Goal: Task Accomplishment & Management: Complete application form

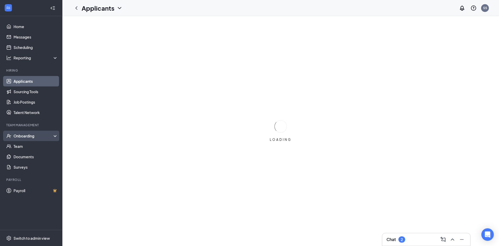
click at [37, 133] on div "Onboarding" at bounding box center [34, 135] width 40 height 5
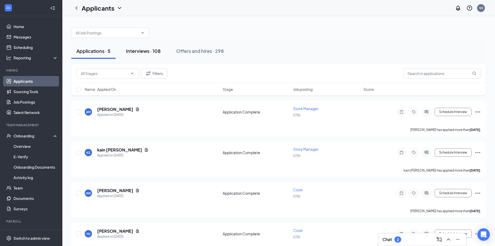
click at [136, 50] on div "Interviews · 108" at bounding box center [143, 51] width 35 height 6
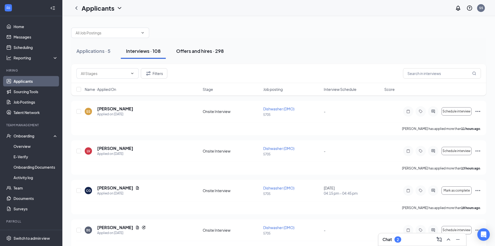
click at [196, 53] on div "Offers and hires · 298" at bounding box center [200, 51] width 48 height 6
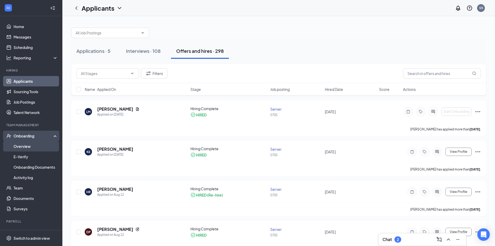
click at [30, 146] on link "Overview" at bounding box center [36, 146] width 44 height 10
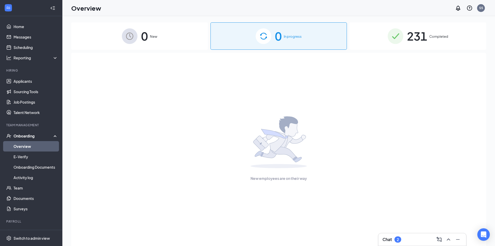
click at [396, 22] on div "0 New 0 In progress 231 Completed New employees are on their way" at bounding box center [278, 142] width 433 height 253
click at [396, 30] on img at bounding box center [396, 36] width 16 height 16
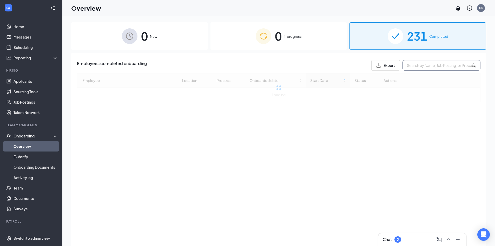
click at [441, 66] on input "text" at bounding box center [442, 65] width 78 height 10
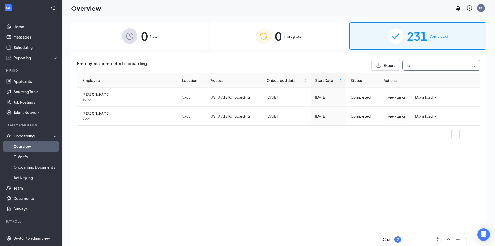
type input "leti"
click at [279, 39] on span "0" at bounding box center [278, 36] width 7 height 18
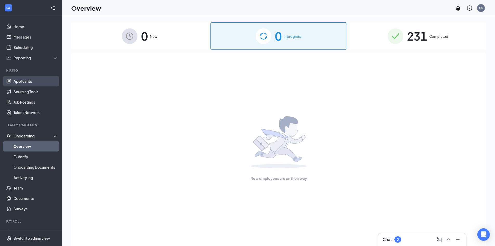
click at [26, 84] on link "Applicants" at bounding box center [36, 81] width 44 height 10
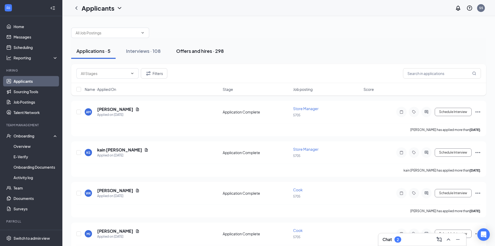
click at [176, 52] on button "Offers and hires · 298" at bounding box center [200, 51] width 58 height 16
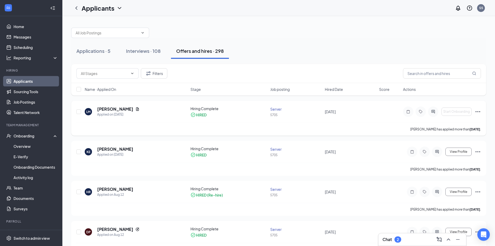
click at [165, 112] on div "[PERSON_NAME] Applied on [DATE]" at bounding box center [136, 111] width 103 height 11
click at [481, 110] on div "[PERSON_NAME] Applied on [DATE] Hiring Complete HIRED Server 5705 [DATE] Start …" at bounding box center [278, 118] width 415 height 35
click at [478, 112] on icon "Ellipses" at bounding box center [478, 111] width 5 height 1
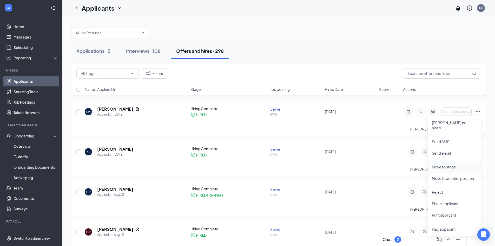
click at [450, 164] on p "Move to stage" at bounding box center [454, 166] width 45 height 5
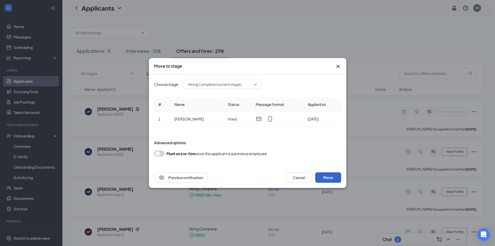
click at [325, 173] on button "Move" at bounding box center [328, 177] width 26 height 10
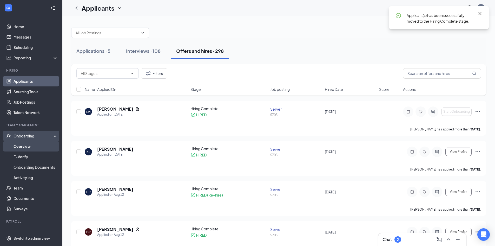
click at [31, 143] on link "Overview" at bounding box center [36, 146] width 44 height 10
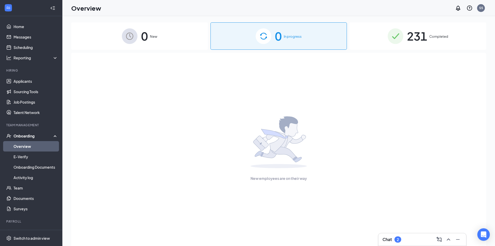
click at [404, 34] on div "231 Completed" at bounding box center [418, 35] width 137 height 27
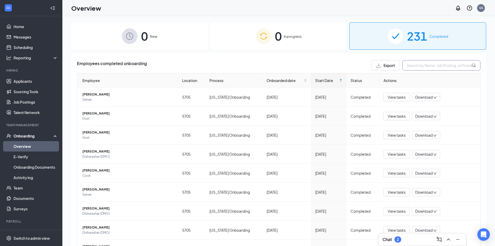
click at [415, 62] on input "text" at bounding box center [442, 65] width 78 height 10
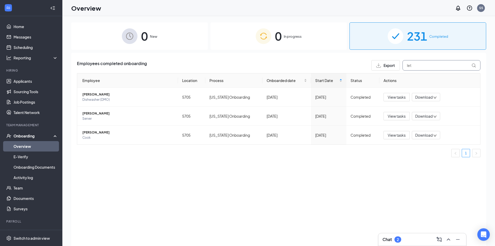
type input "let"
click at [291, 40] on div "0 In progress" at bounding box center [279, 35] width 137 height 27
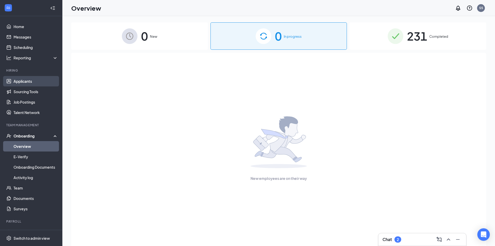
click at [28, 82] on link "Applicants" at bounding box center [36, 81] width 44 height 10
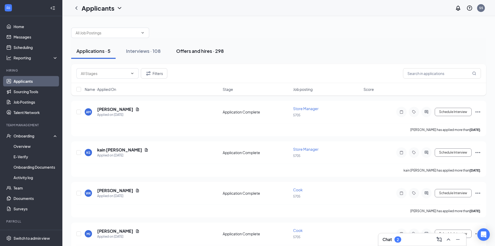
click at [212, 52] on div "Offers and hires · 298" at bounding box center [200, 51] width 48 height 6
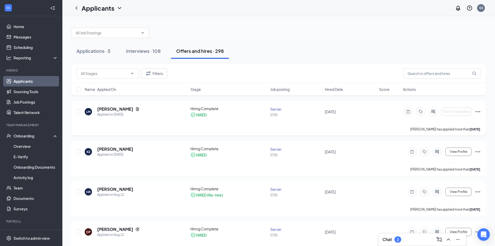
click at [477, 111] on icon "Ellipses" at bounding box center [478, 111] width 6 height 6
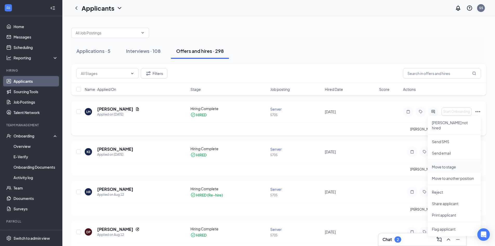
click at [455, 164] on p "Move to stage" at bounding box center [454, 166] width 45 height 5
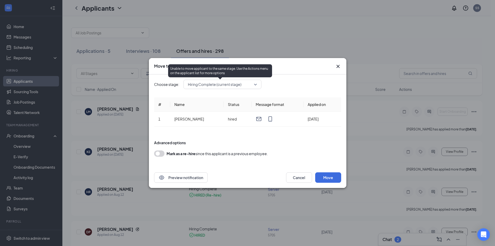
click at [246, 84] on span "Hiring Complete (current stage)" at bounding box center [220, 84] width 64 height 8
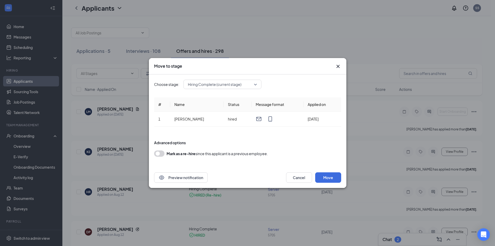
click at [423, 84] on div "Move to stage Choose stage: Hiring Complete (current stage) 3299603 3299604 App…" at bounding box center [247, 123] width 495 height 246
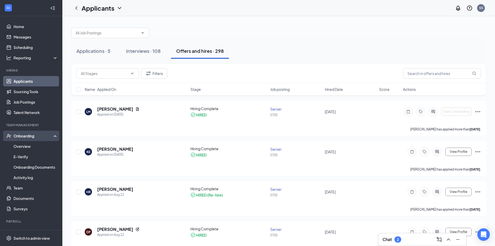
click at [24, 135] on div "Onboarding" at bounding box center [34, 135] width 40 height 5
click at [24, 134] on div "Onboarding" at bounding box center [34, 135] width 40 height 5
click at [24, 145] on link "Overview" at bounding box center [36, 146] width 44 height 10
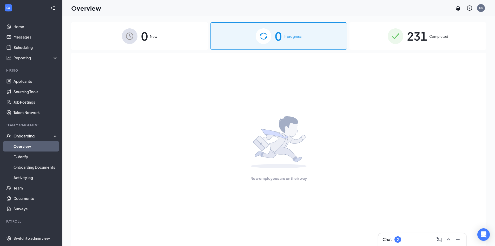
click at [156, 35] on span "New" at bounding box center [153, 36] width 7 height 5
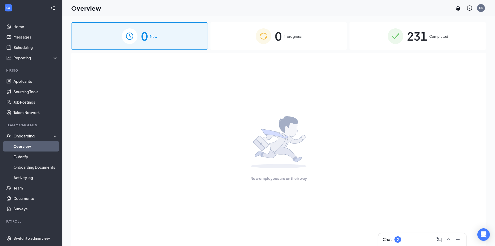
click at [401, 35] on img at bounding box center [396, 36] width 16 height 16
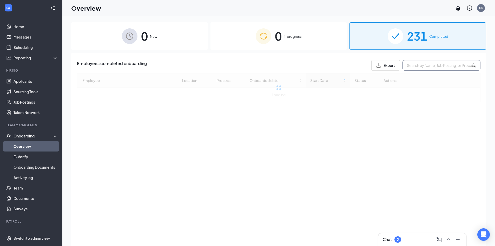
click at [420, 63] on input "text" at bounding box center [442, 65] width 78 height 10
type input "letisha"
click at [282, 35] on div "0 In progress" at bounding box center [279, 35] width 137 height 27
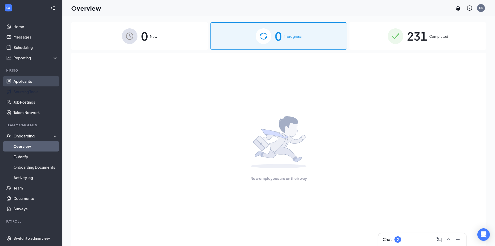
click at [21, 82] on link "Applicants" at bounding box center [36, 81] width 44 height 10
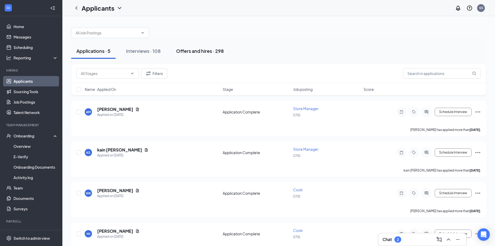
click at [196, 50] on div "Offers and hires · 298" at bounding box center [200, 51] width 48 height 6
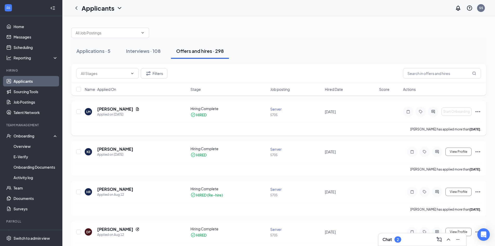
click at [478, 111] on icon "Ellipses" at bounding box center [478, 111] width 5 height 1
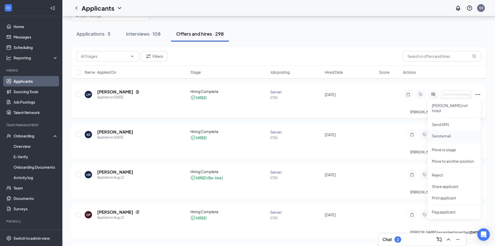
scroll to position [26, 0]
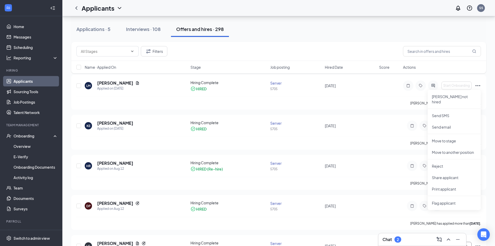
click at [484, 76] on div "Filters Name · Applied On Stage Job posting Hired Date Score Actions" at bounding box center [278, 60] width 415 height 37
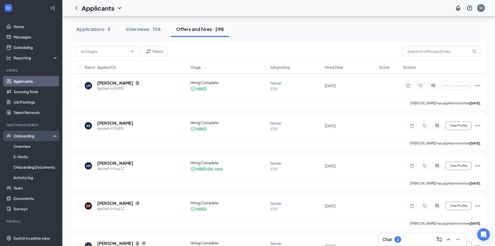
click at [26, 137] on div "Onboarding" at bounding box center [34, 135] width 40 height 5
click at [32, 146] on link "Overview" at bounding box center [36, 146] width 44 height 10
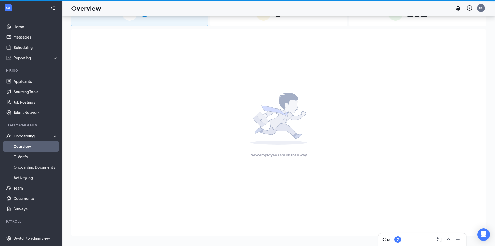
scroll to position [23, 0]
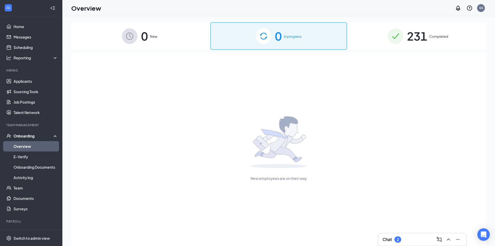
click at [151, 31] on div "0 New" at bounding box center [139, 35] width 137 height 27
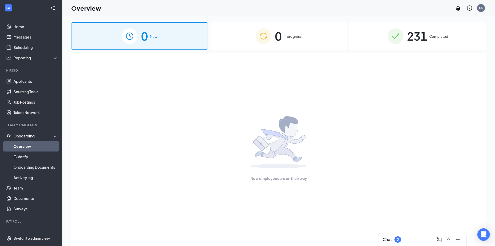
click at [391, 33] on img at bounding box center [396, 36] width 16 height 16
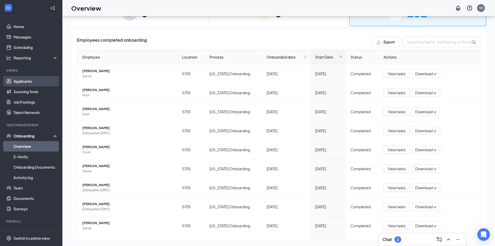
click at [32, 82] on link "Applicants" at bounding box center [36, 81] width 44 height 10
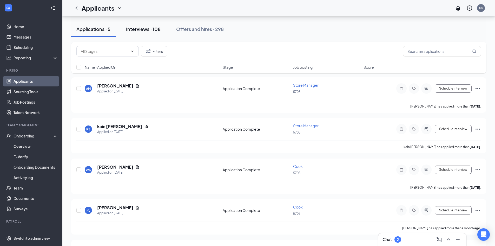
click at [163, 29] on button "Interviews · 108" at bounding box center [143, 29] width 45 height 16
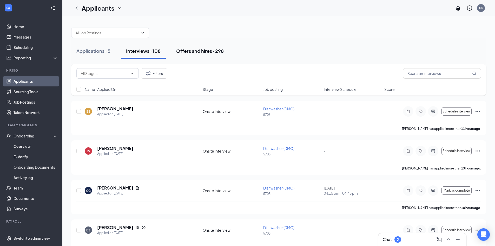
click at [192, 48] on div "Offers and hires · 298" at bounding box center [200, 51] width 48 height 6
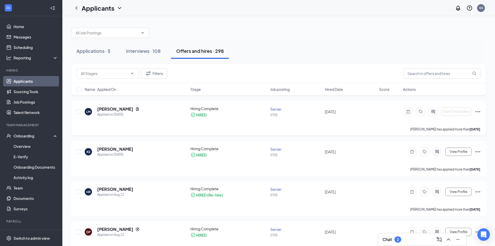
click at [478, 113] on icon "Ellipses" at bounding box center [478, 111] width 6 height 6
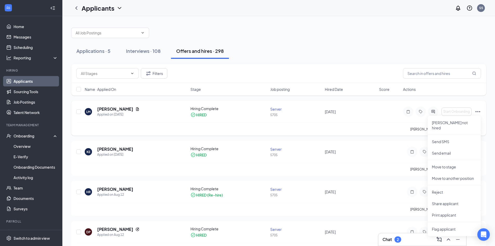
click at [223, 127] on div "Letisha Mendez has applied more than 5 days ago ." at bounding box center [278, 128] width 405 height 13
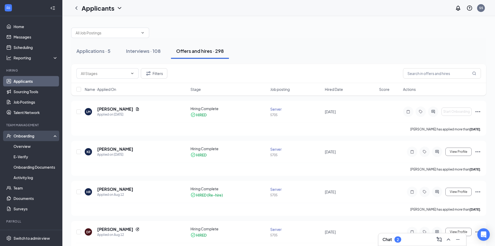
click at [28, 135] on div "Onboarding" at bounding box center [34, 135] width 40 height 5
click at [28, 143] on link "Overview" at bounding box center [36, 146] width 44 height 10
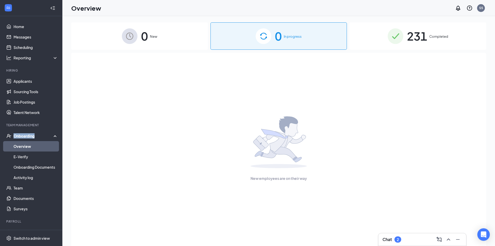
click at [400, 37] on img at bounding box center [396, 36] width 16 height 16
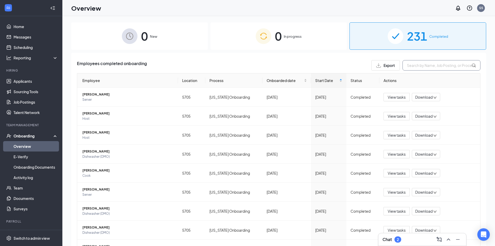
click at [417, 62] on input "text" at bounding box center [442, 65] width 78 height 10
click at [423, 70] on input "text" at bounding box center [442, 65] width 78 height 10
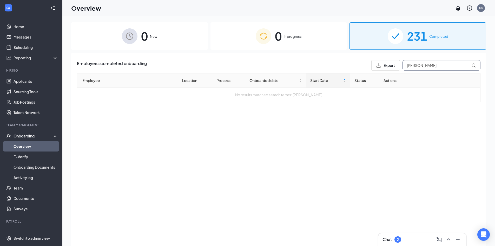
type input "mendez"
click at [272, 38] on div "0 In progress" at bounding box center [279, 35] width 137 height 27
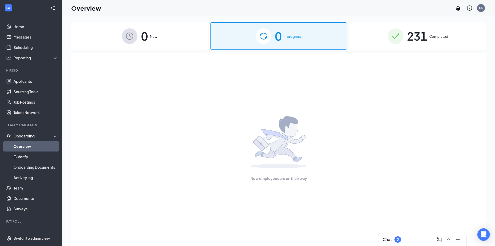
click at [133, 37] on img at bounding box center [130, 36] width 16 height 16
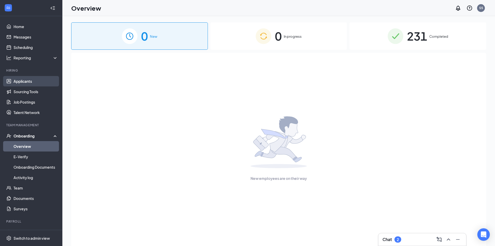
click at [21, 83] on link "Applicants" at bounding box center [36, 81] width 44 height 10
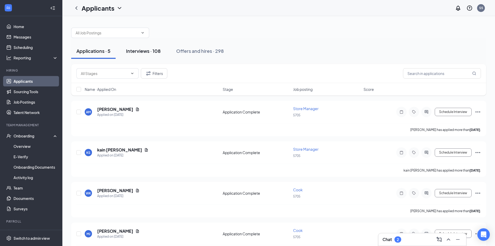
click at [157, 52] on div "Interviews · 108" at bounding box center [143, 51] width 35 height 6
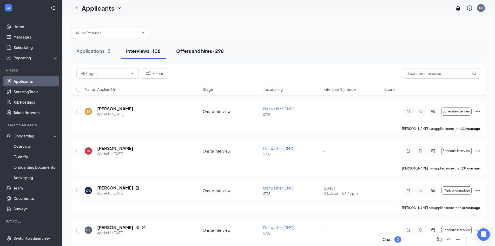
click at [182, 49] on div "Offers and hires · 298" at bounding box center [200, 51] width 48 height 6
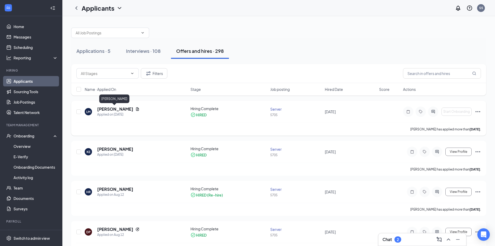
click at [108, 106] on div "LM Letisha Mendez Applied on Aug 21 Hiring Complete HIRED Server 5705 August 21…" at bounding box center [278, 114] width 405 height 17
click at [110, 108] on h5 "[PERSON_NAME]" at bounding box center [115, 109] width 36 height 6
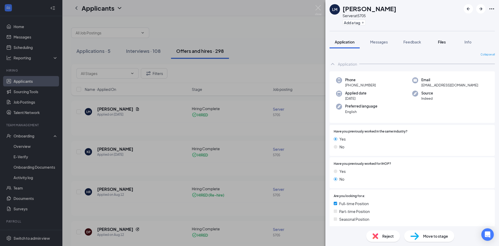
click at [440, 40] on span "Files" at bounding box center [442, 42] width 8 height 5
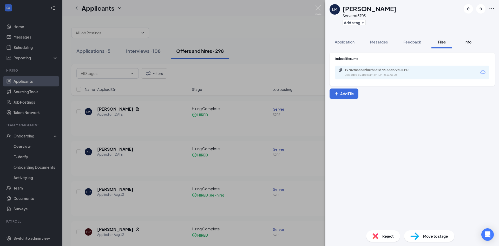
click at [465, 40] on span "Info" at bounding box center [467, 42] width 7 height 5
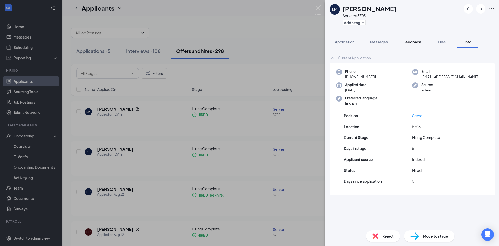
click at [406, 43] on span "Feedback" at bounding box center [412, 42] width 18 height 5
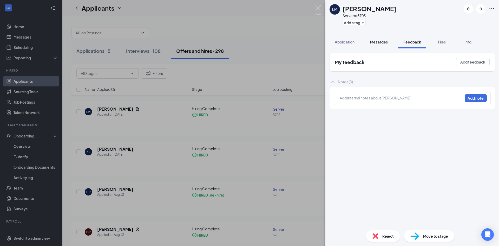
click at [370, 41] on button "Messages" at bounding box center [379, 41] width 28 height 13
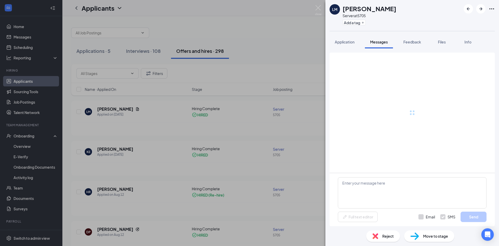
click at [227, 73] on div "LM Letisha Mendez Server at 5705 Add a tag Application Messages Feedback Files …" at bounding box center [249, 123] width 499 height 246
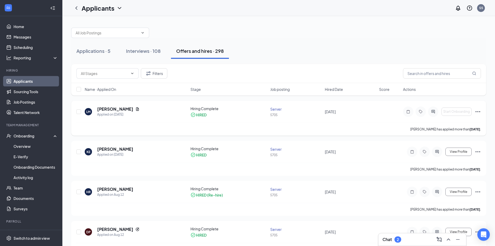
click at [477, 110] on icon "Ellipses" at bounding box center [478, 111] width 6 height 6
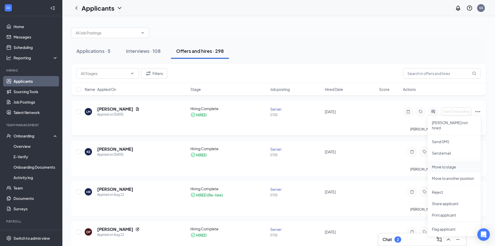
click at [454, 164] on p "Move to stage" at bounding box center [454, 166] width 45 height 5
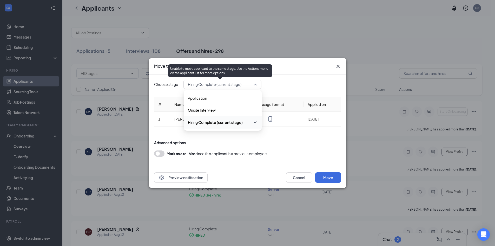
click at [240, 87] on span "Hiring Complete (current stage)" at bounding box center [215, 84] width 54 height 8
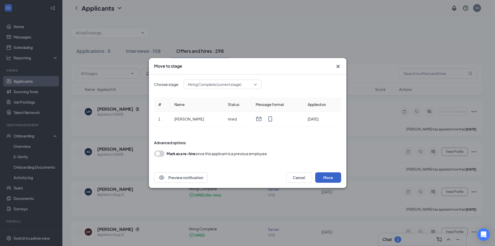
click at [331, 175] on button "Move" at bounding box center [328, 177] width 26 height 10
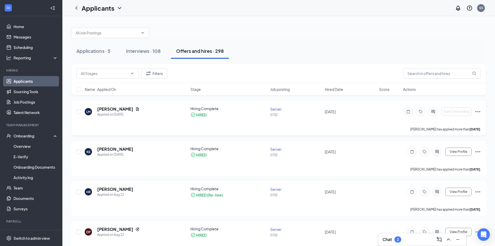
click at [477, 109] on icon "Ellipses" at bounding box center [478, 111] width 6 height 6
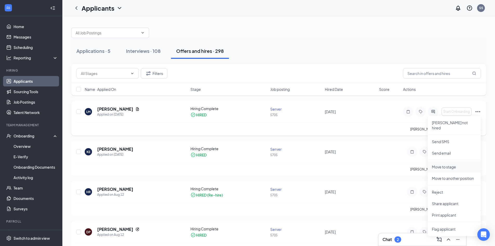
click at [448, 164] on p "Move to stage" at bounding box center [454, 166] width 45 height 5
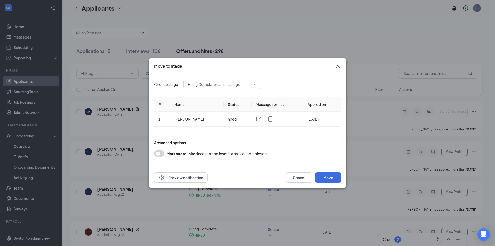
click at [202, 91] on div "Choose stage: Hiring Complete (current stage) # Name Status Message format Appl…" at bounding box center [247, 120] width 187 height 93
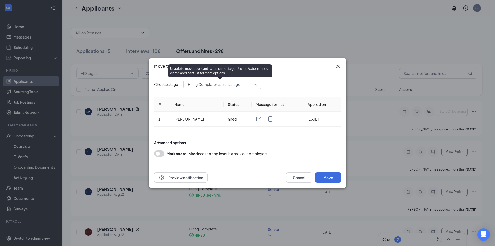
click at [207, 86] on span "Hiring Complete (current stage)" at bounding box center [215, 84] width 54 height 8
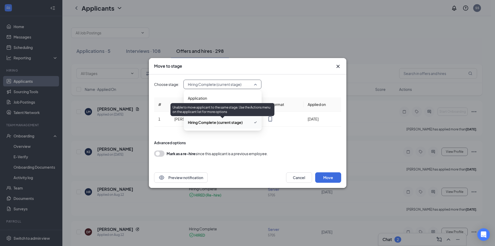
click at [215, 121] on span "Hiring Complete (current stage)" at bounding box center [215, 122] width 55 height 6
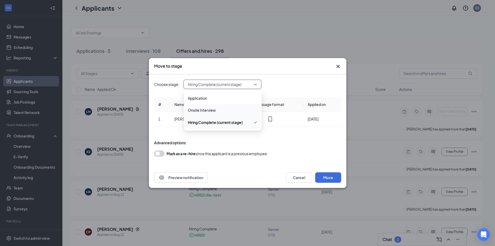
click at [195, 111] on span "Onsite Interview" at bounding box center [202, 110] width 28 height 6
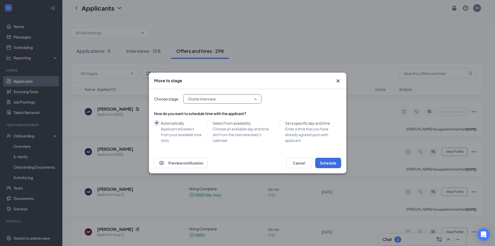
click at [206, 97] on span "Onsite Interview" at bounding box center [202, 99] width 28 height 8
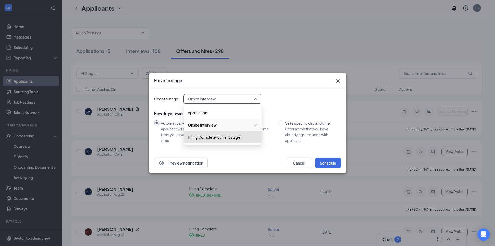
click at [207, 135] on span "Hiring Complete (current stage)" at bounding box center [215, 137] width 54 height 6
click at [207, 154] on div "Preview notification Cancel Schedule" at bounding box center [248, 162] width 198 height 21
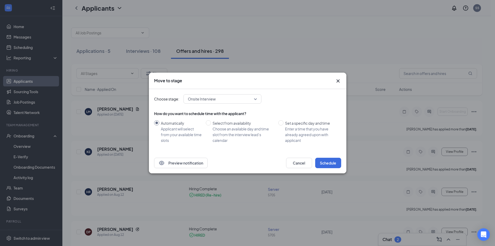
click at [340, 80] on icon "Cross" at bounding box center [338, 81] width 6 height 6
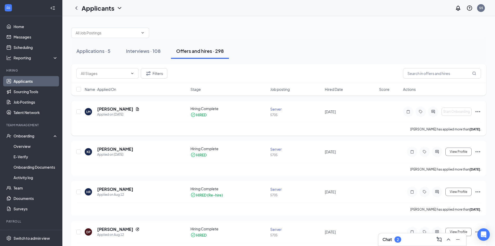
click at [476, 112] on icon "Ellipses" at bounding box center [478, 111] width 5 height 1
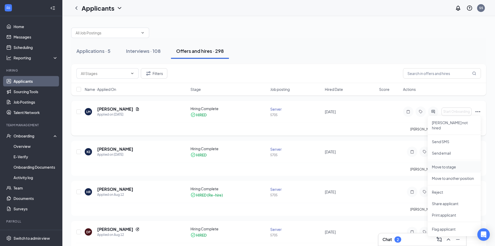
click at [455, 164] on p "Move to stage" at bounding box center [454, 166] width 45 height 5
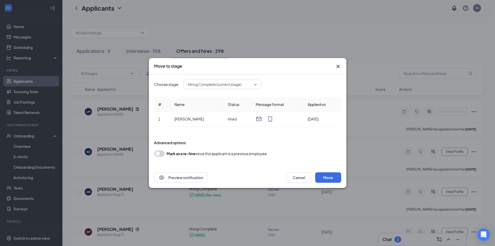
click at [186, 172] on div "Preview notification Cancel Move" at bounding box center [248, 177] width 198 height 21
click at [190, 174] on button "Preview notification" at bounding box center [181, 177] width 54 height 10
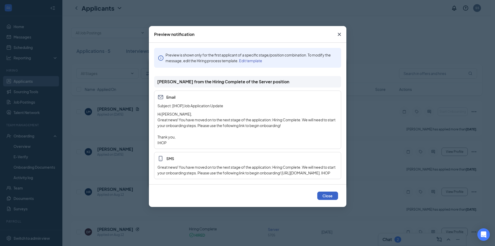
click at [325, 199] on button "Close" at bounding box center [327, 195] width 21 height 8
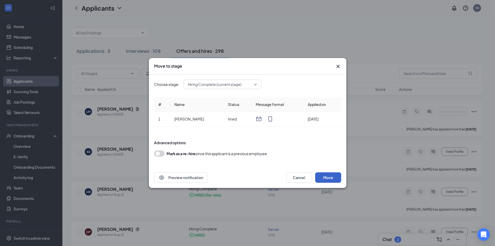
click at [325, 181] on button "Move" at bounding box center [328, 177] width 26 height 10
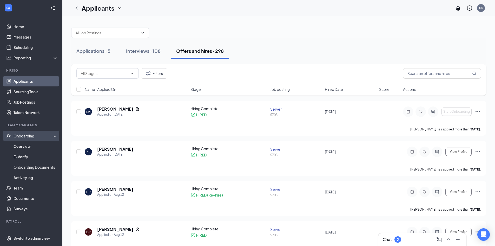
click at [28, 135] on div "Onboarding" at bounding box center [34, 135] width 40 height 5
click at [31, 144] on link "Overview" at bounding box center [36, 146] width 44 height 10
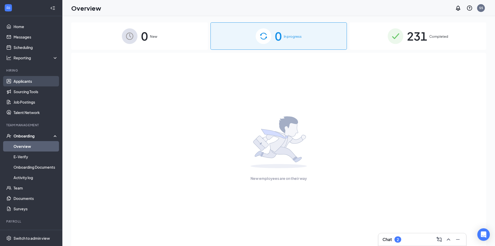
click at [17, 80] on link "Applicants" at bounding box center [36, 81] width 44 height 10
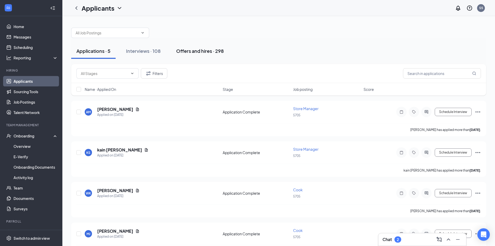
click at [176, 49] on button "Offers and hires · 298" at bounding box center [200, 51] width 58 height 16
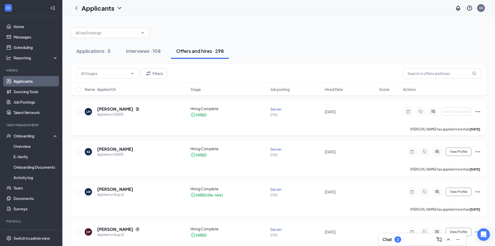
click at [476, 111] on icon "Ellipses" at bounding box center [478, 111] width 6 height 6
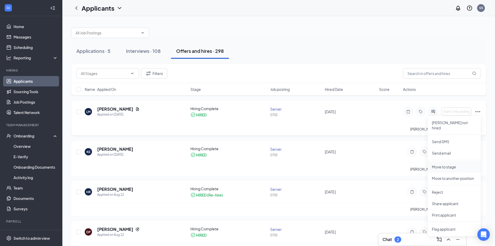
click at [454, 164] on p "Move to stage" at bounding box center [454, 166] width 45 height 5
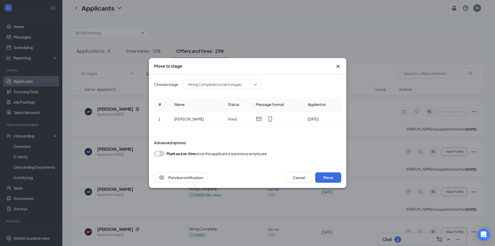
click at [339, 65] on icon "Cross" at bounding box center [337, 66] width 3 height 3
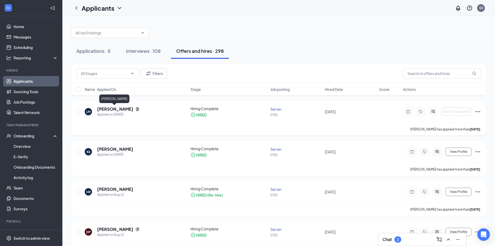
click at [104, 109] on h5 "[PERSON_NAME]" at bounding box center [115, 109] width 36 height 6
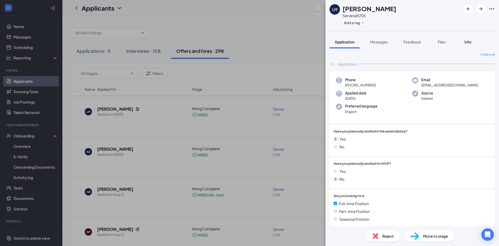
click at [466, 41] on span "Info" at bounding box center [467, 42] width 7 height 5
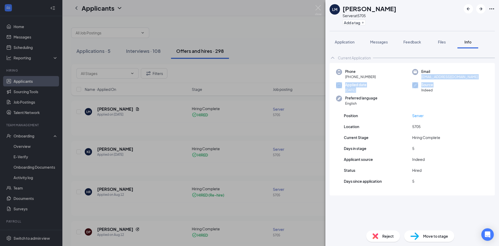
drag, startPoint x: 421, startPoint y: 77, endPoint x: 414, endPoint y: 99, distance: 23.3
click at [414, 99] on div "Phone +1 (432) 816-1203 Email tishabustamante@gmail.com Applied date Aug 21 Sou…" at bounding box center [412, 89] width 165 height 52
click at [462, 101] on div "Phone +1 (432) 816-1203 Email tishabustamante@gmail.com Applied date Aug 21 Sou…" at bounding box center [412, 89] width 165 height 52
click at [425, 238] on span "Move to stage" at bounding box center [435, 236] width 25 height 6
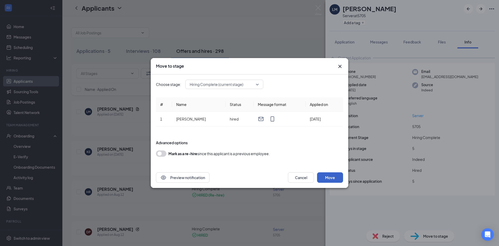
click at [336, 176] on button "Move" at bounding box center [330, 177] width 26 height 10
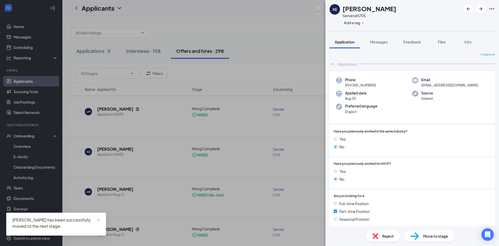
click at [153, 141] on div "KE Kayleigh Edmondson Server at 5705 Add a tag Application Messages Feedback Fi…" at bounding box center [249, 123] width 499 height 246
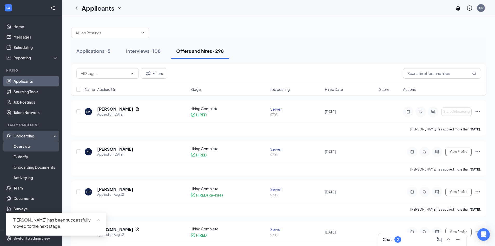
click at [32, 142] on link "Overview" at bounding box center [36, 146] width 44 height 10
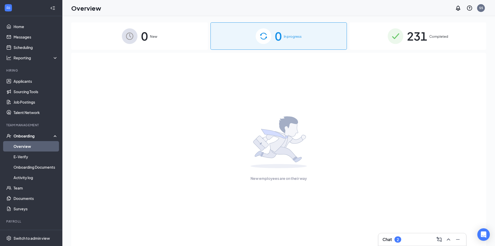
click at [128, 29] on img at bounding box center [130, 36] width 16 height 16
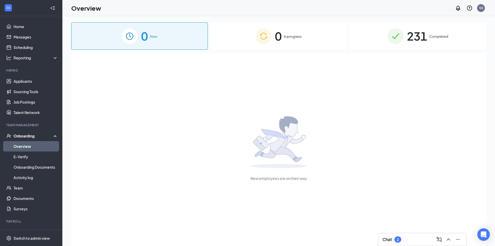
click at [126, 78] on div "New employees are on their way" at bounding box center [279, 149] width 404 height 192
drag, startPoint x: 135, startPoint y: 74, endPoint x: 309, endPoint y: 39, distance: 177.5
click at [144, 72] on div "New employees are on their way" at bounding box center [279, 149] width 404 height 192
click at [432, 31] on div "231 Completed" at bounding box center [418, 35] width 137 height 27
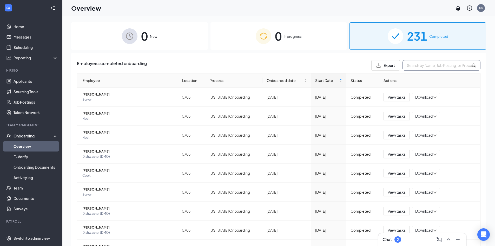
click at [432, 66] on input "text" at bounding box center [442, 65] width 78 height 10
type input "[PERSON_NAME]"
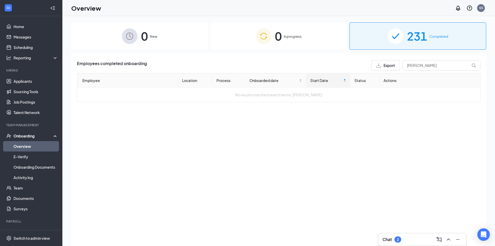
click at [304, 42] on div "0 In progress" at bounding box center [279, 35] width 137 height 27
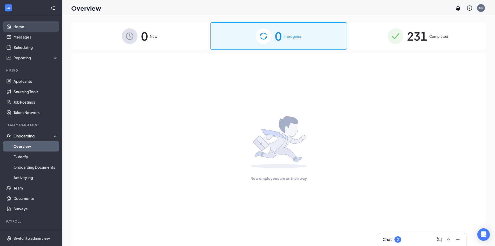
click at [20, 26] on link "Home" at bounding box center [36, 26] width 44 height 10
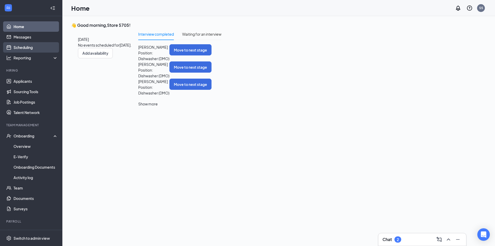
click at [35, 44] on link "Scheduling" at bounding box center [36, 47] width 44 height 10
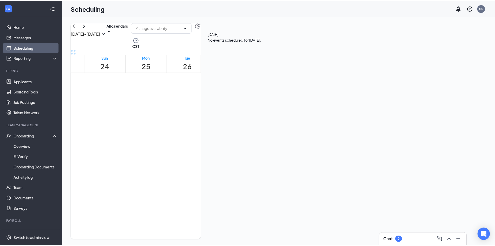
scroll to position [359, 0]
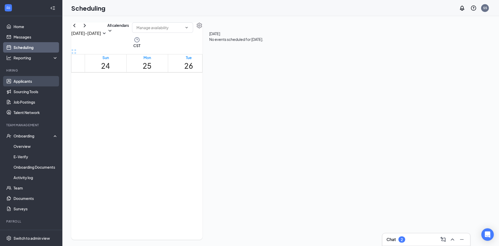
click at [14, 82] on link "Applicants" at bounding box center [36, 81] width 44 height 10
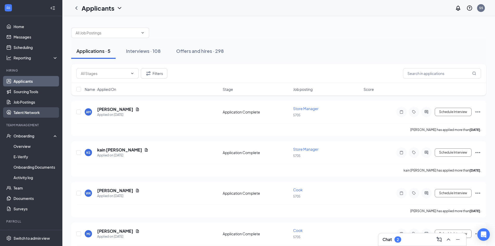
click at [32, 113] on link "Talent Network" at bounding box center [36, 112] width 44 height 10
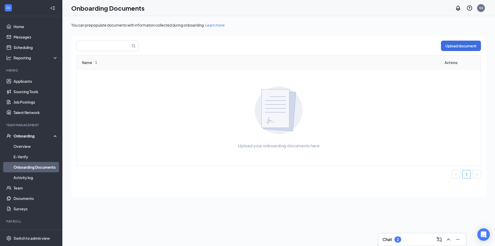
click at [32, 140] on div "Onboarding" at bounding box center [31, 135] width 62 height 10
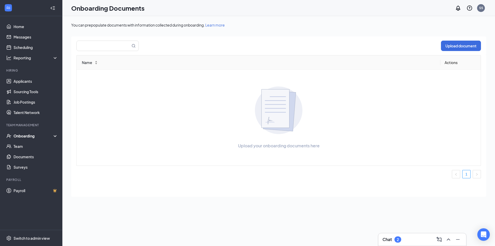
click at [35, 136] on div "Onboarding" at bounding box center [34, 135] width 40 height 5
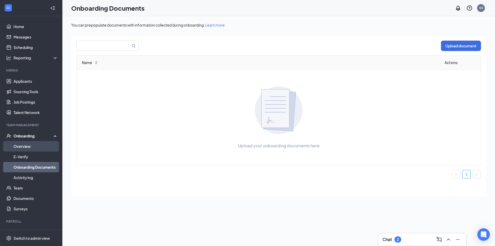
click at [35, 145] on link "Overview" at bounding box center [36, 146] width 44 height 10
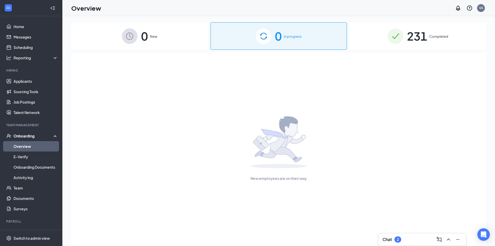
click at [386, 28] on div "231 Completed" at bounding box center [418, 35] width 137 height 27
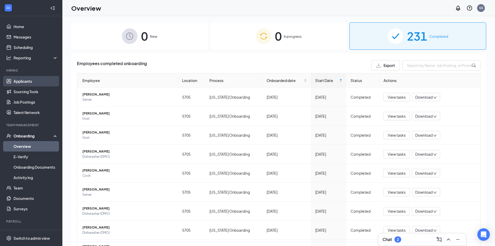
click at [24, 78] on link "Applicants" at bounding box center [36, 81] width 44 height 10
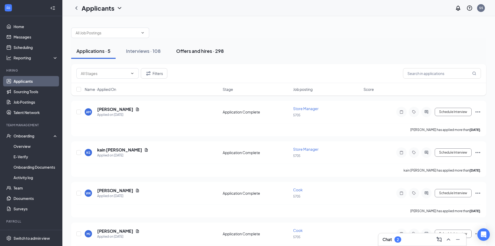
click at [192, 55] on button "Offers and hires · 298" at bounding box center [200, 51] width 58 height 16
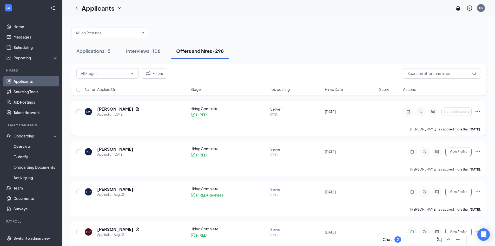
click at [477, 111] on icon "Ellipses" at bounding box center [478, 111] width 6 height 6
click at [234, 72] on div "Filters" at bounding box center [278, 73] width 405 height 10
click at [29, 147] on link "Overview" at bounding box center [36, 146] width 44 height 10
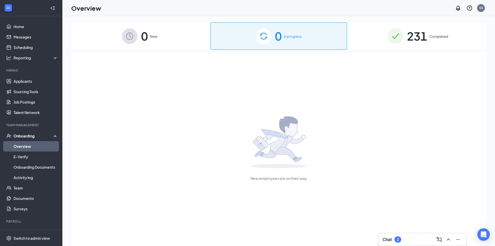
click at [147, 37] on span "0" at bounding box center [144, 36] width 7 height 18
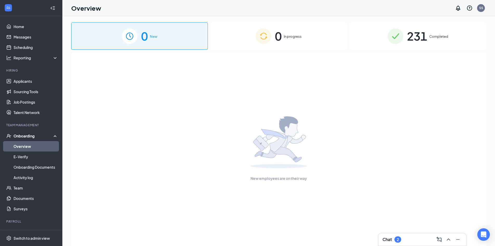
click at [380, 36] on div "231 Completed" at bounding box center [418, 35] width 137 height 27
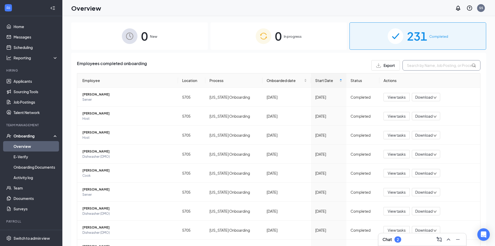
click at [422, 66] on input "text" at bounding box center [442, 65] width 78 height 10
type input "[PERSON_NAME]"
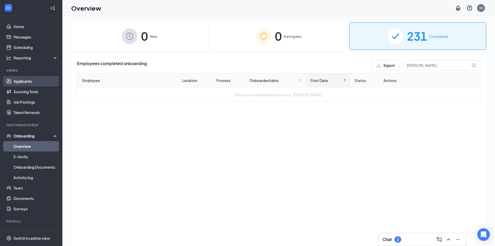
click at [32, 84] on link "Applicants" at bounding box center [36, 81] width 44 height 10
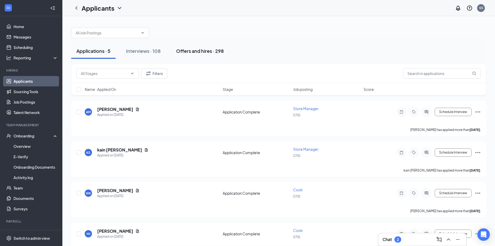
click at [193, 45] on button "Offers and hires · 298" at bounding box center [200, 51] width 58 height 16
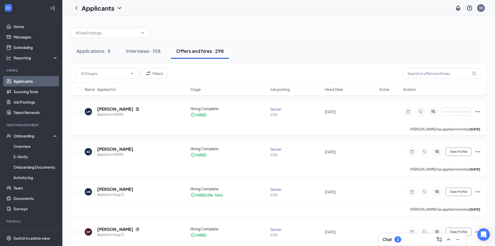
click at [479, 111] on icon "Ellipses" at bounding box center [478, 111] width 6 height 6
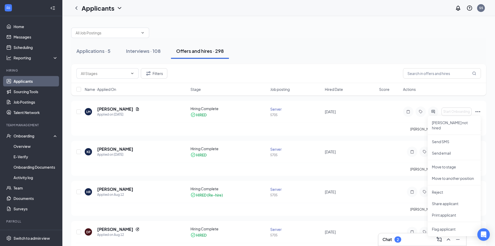
click at [484, 92] on div "Name · Applied On Stage Job posting Hired Date Score Actions" at bounding box center [278, 89] width 415 height 12
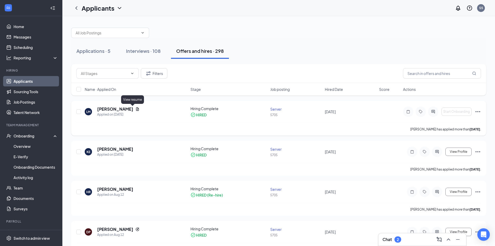
click at [135, 108] on icon "Document" at bounding box center [137, 109] width 4 height 4
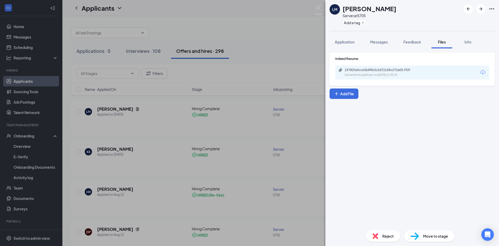
click at [271, 22] on div "LM Letisha Mendez Server at 5705 Add a tag Application Messages Feedback Files …" at bounding box center [249, 123] width 499 height 246
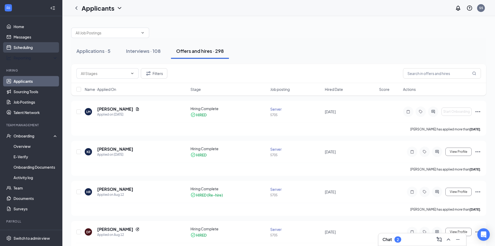
click at [31, 47] on link "Scheduling" at bounding box center [36, 47] width 44 height 10
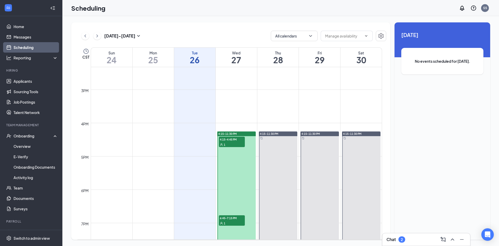
scroll to position [541, 0]
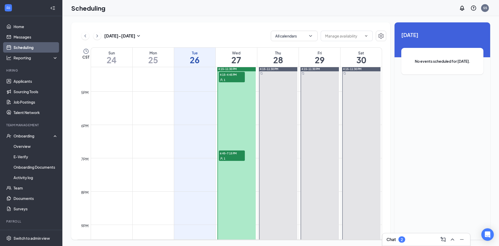
click at [225, 153] on span "6:45-7:15 PM" at bounding box center [232, 152] width 26 height 5
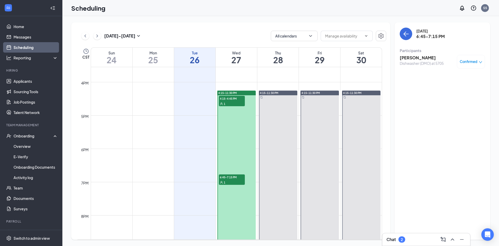
scroll to position [489, 0]
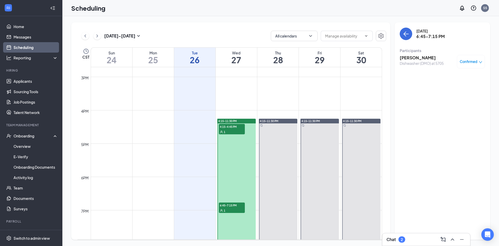
click at [232, 128] on span "4:15-4:45 PM" at bounding box center [232, 126] width 26 height 5
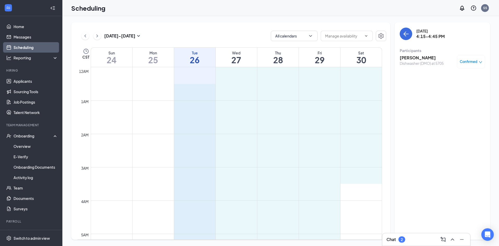
drag, startPoint x: 200, startPoint y: 87, endPoint x: 380, endPoint y: 177, distance: 200.9
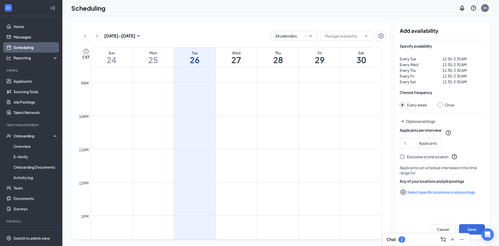
scroll to position [312, 0]
click at [468, 226] on button "Save" at bounding box center [472, 229] width 26 height 10
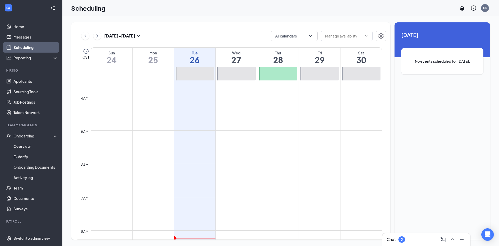
scroll to position [104, 0]
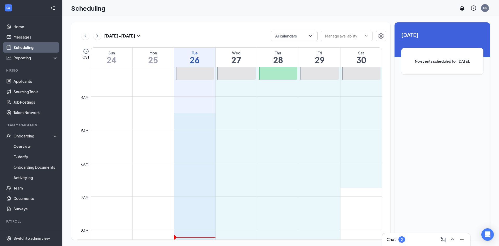
drag, startPoint x: 194, startPoint y: 113, endPoint x: 366, endPoint y: 181, distance: 184.9
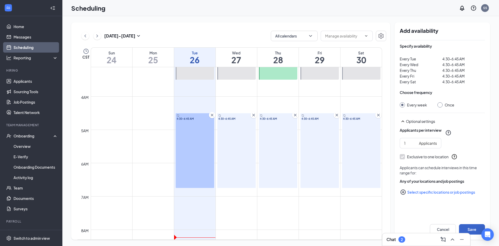
click at [470, 226] on button "Save" at bounding box center [472, 229] width 26 height 10
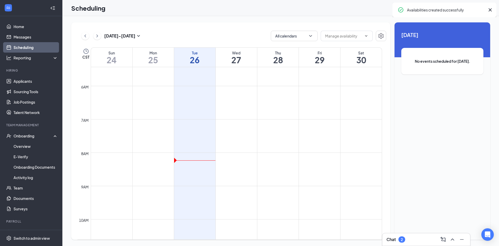
scroll to position [182, 0]
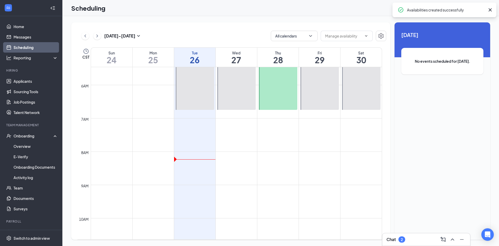
drag, startPoint x: 199, startPoint y: 133, endPoint x: 385, endPoint y: 195, distance: 195.9
click at [384, 195] on div "12am 1am 2am 3am 4am 5am 6am 7am 8am 9am 10am 11am 12pm 1pm 2pm 3pm 4pm 5pm 6pm…" at bounding box center [231, 153] width 309 height 172
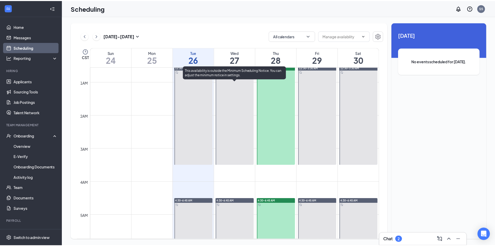
scroll to position [0, 0]
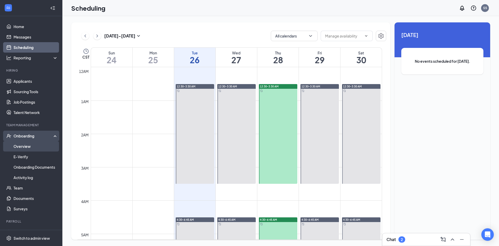
click at [34, 145] on link "Overview" at bounding box center [36, 146] width 44 height 10
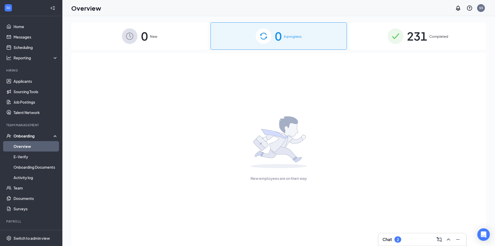
click at [158, 41] on div "0 New" at bounding box center [139, 35] width 137 height 27
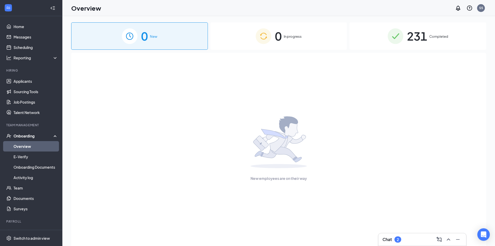
click at [227, 39] on div "0 In progress" at bounding box center [279, 35] width 137 height 27
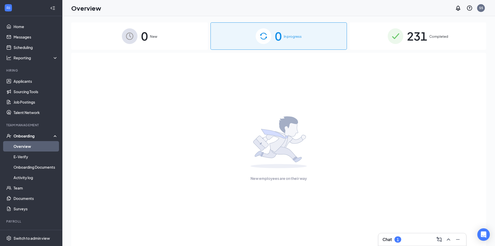
click at [146, 41] on span "0" at bounding box center [144, 36] width 7 height 18
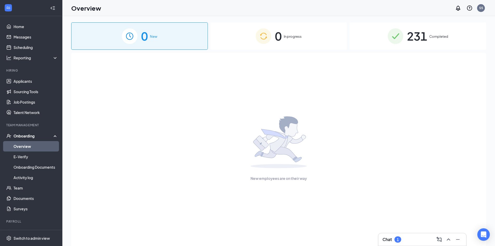
click at [403, 41] on img at bounding box center [396, 36] width 16 height 16
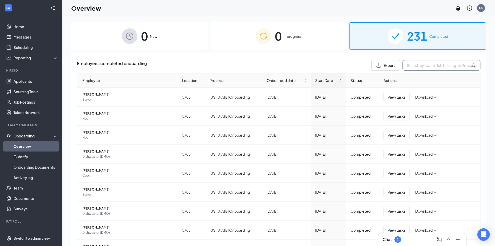
click at [419, 67] on input "text" at bounding box center [442, 65] width 78 height 10
type input "[PERSON_NAME]"
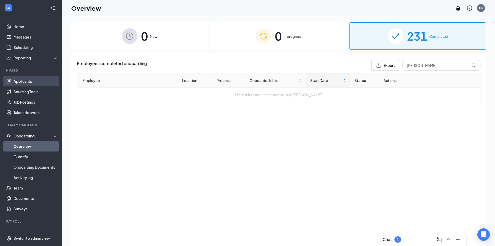
click at [22, 81] on link "Applicants" at bounding box center [36, 81] width 44 height 10
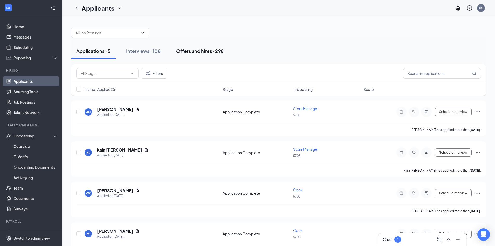
click at [191, 53] on div "Offers and hires · 298" at bounding box center [200, 51] width 48 height 6
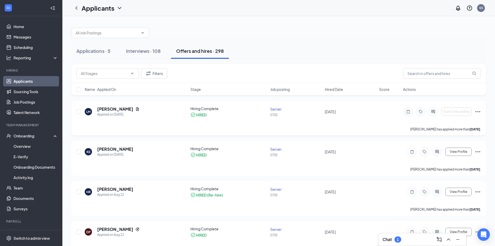
click at [481, 112] on div "[PERSON_NAME] Applied on [DATE] Hiring Complete HIRED Server 5705 [DATE] Start …" at bounding box center [278, 118] width 415 height 35
click at [479, 110] on icon "Ellipses" at bounding box center [478, 111] width 6 height 6
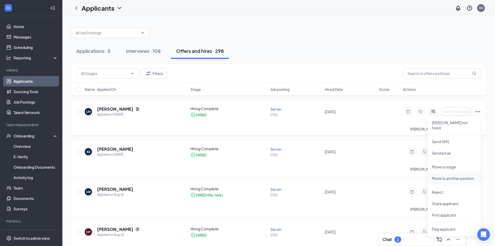
click at [449, 175] on p "Move to another position" at bounding box center [454, 177] width 45 height 5
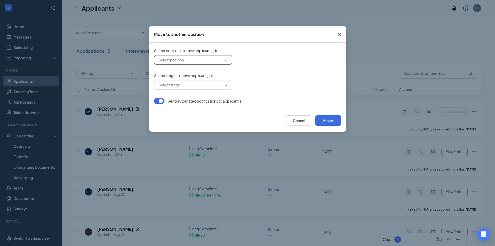
click at [207, 61] on input "search" at bounding box center [191, 59] width 68 height 9
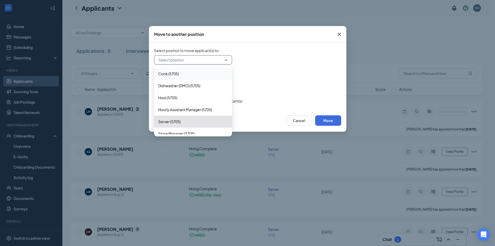
click at [207, 61] on input "search" at bounding box center [191, 59] width 68 height 9
click at [336, 36] on icon "Cross" at bounding box center [339, 34] width 6 height 6
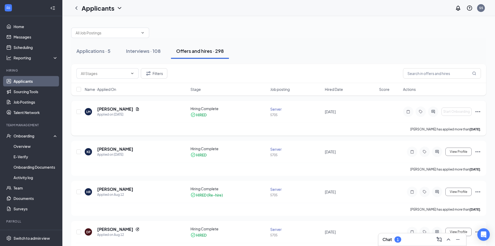
click at [480, 111] on icon "Ellipses" at bounding box center [478, 111] width 6 height 6
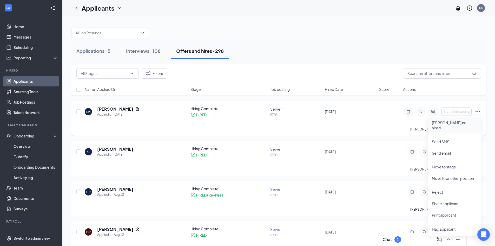
click at [447, 123] on p "[PERSON_NAME] not hired" at bounding box center [454, 125] width 45 height 10
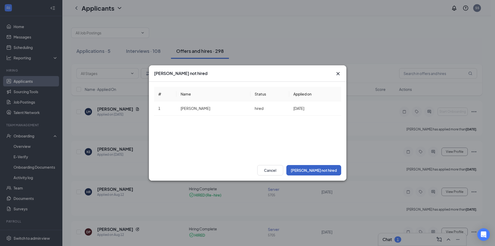
click at [321, 167] on button "[PERSON_NAME] not hired" at bounding box center [313, 170] width 55 height 10
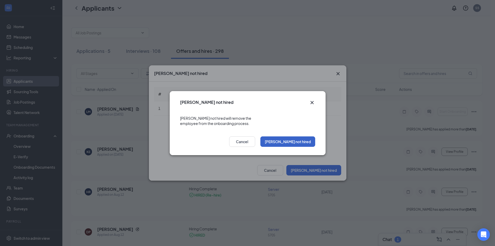
click at [295, 136] on button "[PERSON_NAME] not hired" at bounding box center [287, 141] width 55 height 10
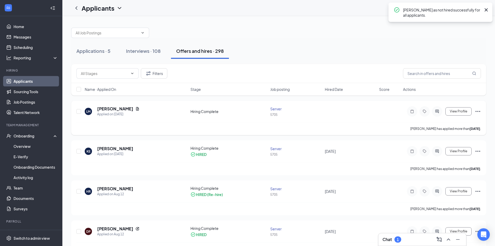
click at [476, 112] on icon "Ellipses" at bounding box center [478, 111] width 5 height 1
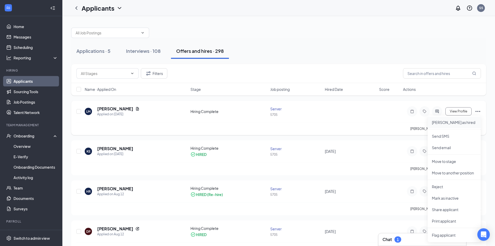
click at [448, 124] on p "Mark as hired" at bounding box center [454, 122] width 45 height 5
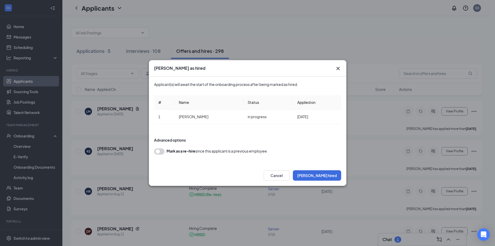
click at [340, 66] on icon "Cross" at bounding box center [338, 68] width 6 height 6
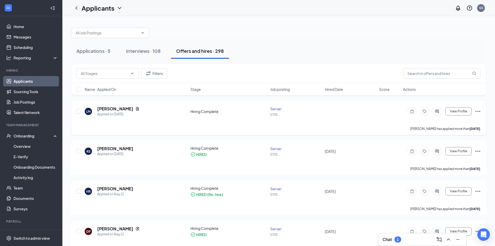
click at [476, 111] on icon "Ellipses" at bounding box center [478, 111] width 5 height 1
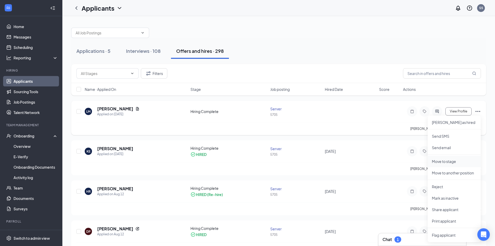
click at [456, 163] on p "Move to stage" at bounding box center [454, 161] width 45 height 5
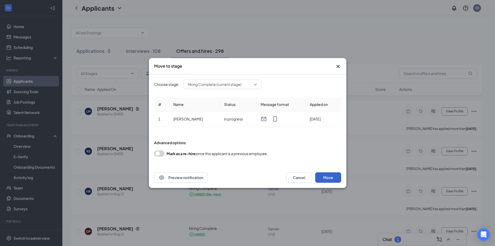
click at [332, 176] on button "Move" at bounding box center [328, 177] width 26 height 10
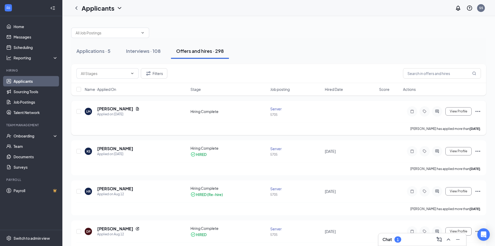
click at [478, 110] on icon "Ellipses" at bounding box center [478, 111] width 6 height 6
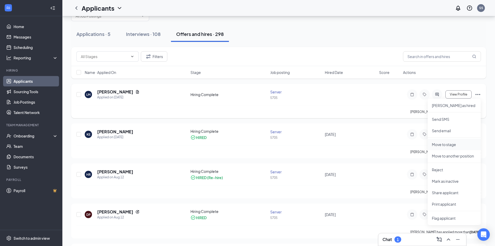
scroll to position [26, 0]
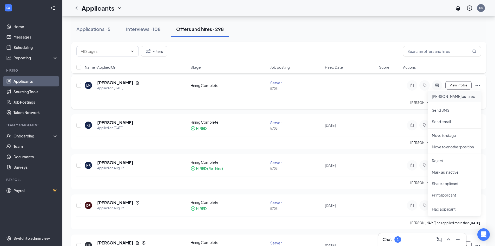
click at [442, 97] on p "[PERSON_NAME] as hired" at bounding box center [454, 96] width 45 height 5
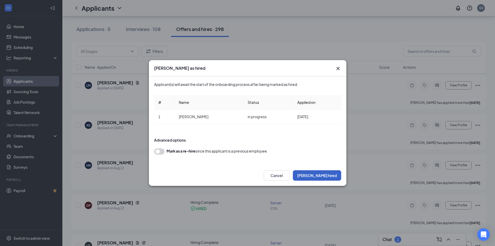
click at [329, 174] on button "[PERSON_NAME] hired" at bounding box center [317, 175] width 48 height 10
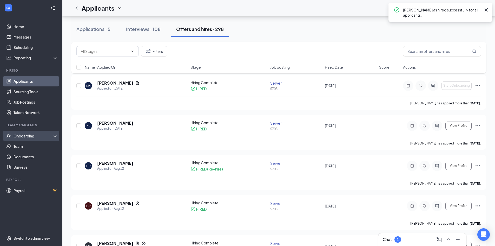
click at [27, 136] on div "Onboarding" at bounding box center [34, 135] width 40 height 5
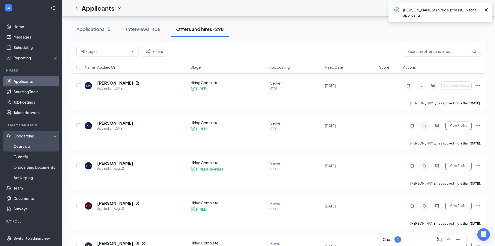
click at [25, 144] on link "Overview" at bounding box center [36, 146] width 44 height 10
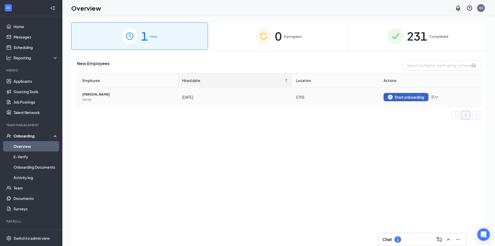
click at [405, 98] on div "Start onboarding" at bounding box center [406, 97] width 36 height 5
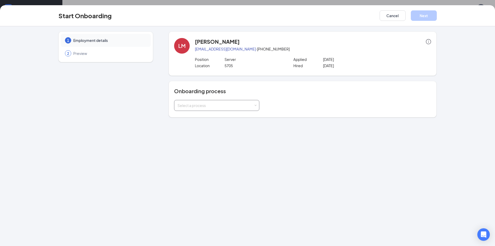
click at [198, 103] on div "Select a process" at bounding box center [216, 105] width 76 height 5
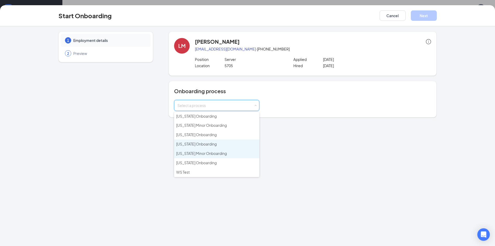
scroll to position [23, 0]
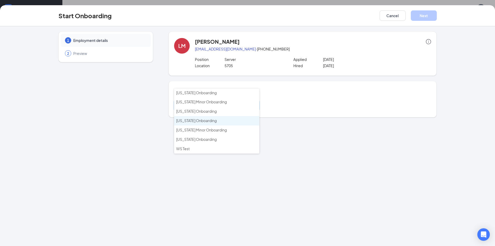
click at [200, 118] on li "[US_STATE] Onboarding" at bounding box center [216, 120] width 85 height 9
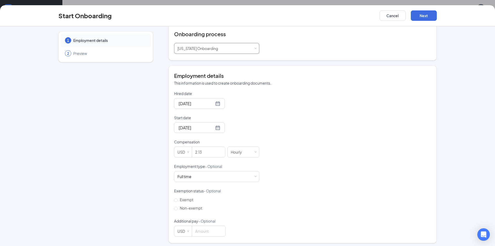
scroll to position [59, 0]
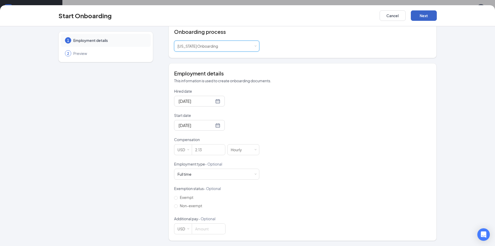
click at [422, 19] on button "Next" at bounding box center [424, 15] width 26 height 10
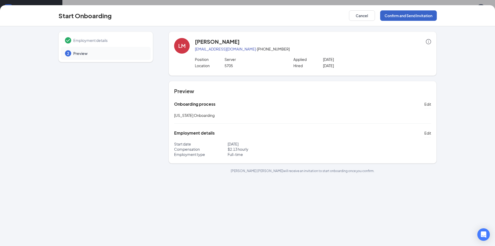
click at [396, 14] on button "Confirm and Send Invitation" at bounding box center [408, 15] width 57 height 10
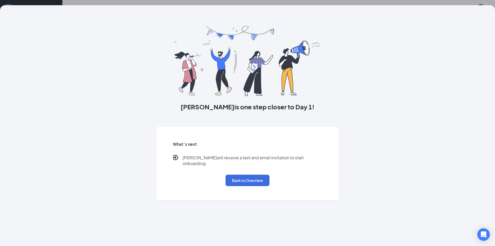
click at [184, 3] on div "[PERSON_NAME] is one step closer to Day 1! What’s next [PERSON_NAME] will recei…" at bounding box center [247, 123] width 495 height 246
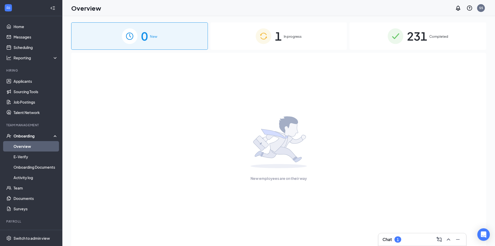
click at [283, 25] on div "1 In progress" at bounding box center [279, 35] width 137 height 27
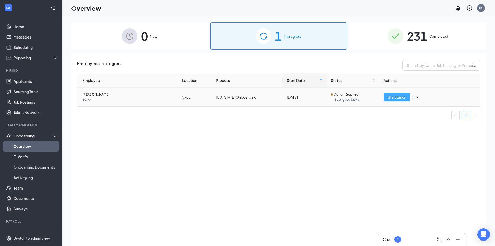
click at [395, 98] on span "Start tasks" at bounding box center [397, 97] width 18 height 6
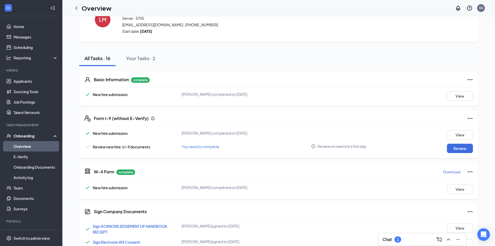
scroll to position [26, 0]
click at [465, 147] on button "Review" at bounding box center [460, 147] width 26 height 9
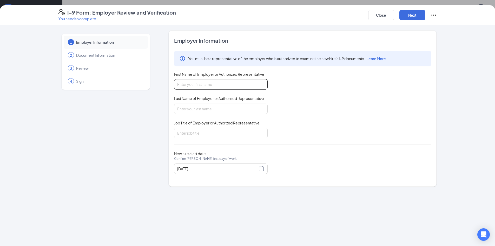
click at [212, 83] on input "First Name of Employer or Authorized Representative" at bounding box center [221, 84] width 94 height 10
type input "[PERSON_NAME]"
type input "AGM"
click at [422, 8] on div "I-9 Form: Employer Review and Verification You need to complete Close Next" at bounding box center [247, 15] width 495 height 20
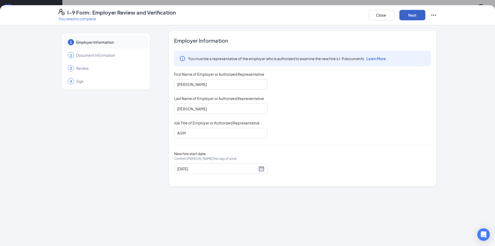
click at [418, 13] on button "Next" at bounding box center [412, 15] width 26 height 10
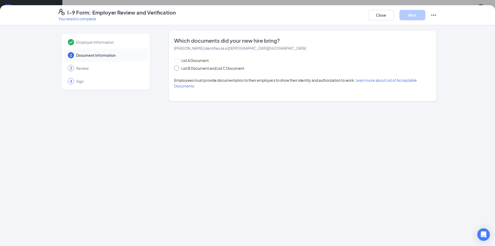
click at [201, 69] on span "List B Document and List C Document" at bounding box center [212, 68] width 67 height 6
click at [178, 69] on input "List B Document and List C Document" at bounding box center [176, 67] width 4 height 4
radio input "true"
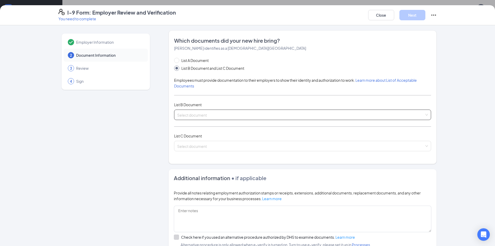
click at [238, 113] on input "search" at bounding box center [300, 114] width 247 height 8
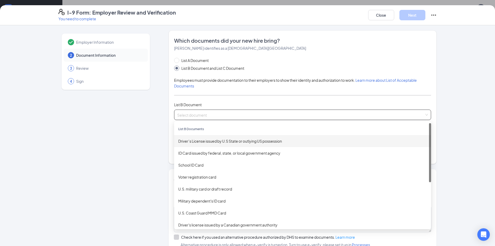
click at [220, 141] on div "Driver’s License issued by U.S State or outlying US possession" at bounding box center [302, 141] width 249 height 6
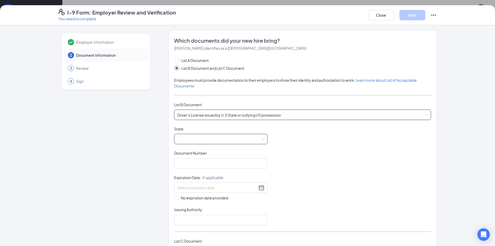
click at [207, 140] on span at bounding box center [220, 139] width 87 height 10
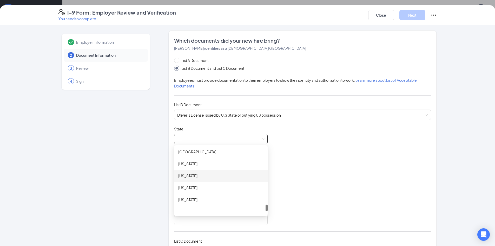
scroll to position [521, 0]
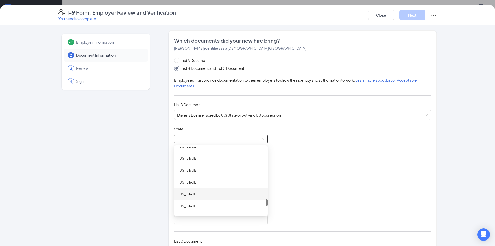
click at [201, 192] on div "[US_STATE]" at bounding box center [220, 194] width 85 height 6
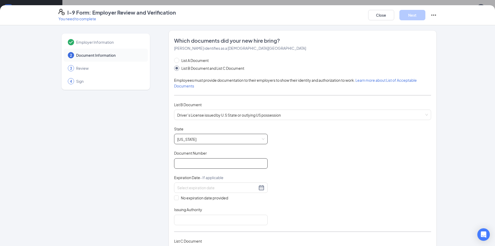
click at [209, 165] on input "Document Number" at bounding box center [221, 163] width 94 height 10
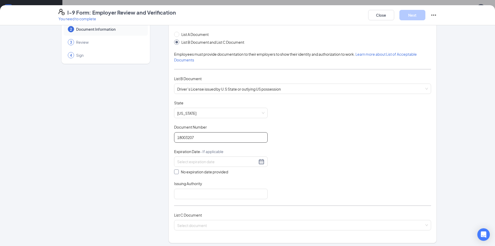
type input "18003207"
click at [194, 170] on span "No expiration date provided" at bounding box center [204, 172] width 51 height 6
click at [178, 170] on input "No expiration date provided" at bounding box center [176, 171] width 4 height 4
checkbox input "true"
click at [202, 192] on input "Issuing Authority" at bounding box center [221, 194] width 94 height 10
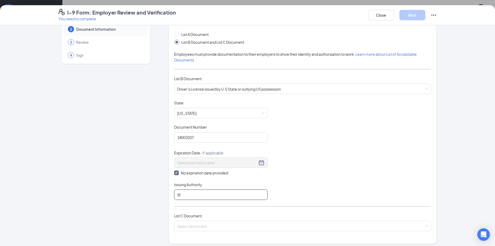
type input "t"
drag, startPoint x: 203, startPoint y: 193, endPoint x: 202, endPoint y: 202, distance: 8.8
click at [204, 198] on input "[US_STATE]" at bounding box center [221, 194] width 94 height 10
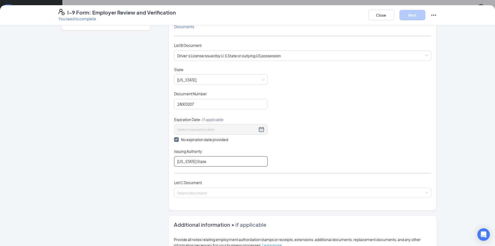
scroll to position [104, 0]
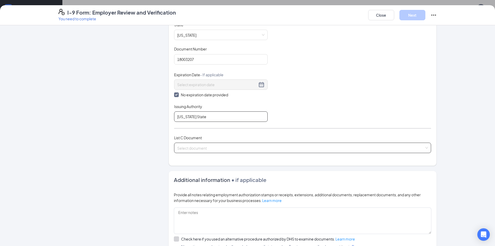
type input "[US_STATE] State"
click at [209, 149] on input "search" at bounding box center [300, 147] width 247 height 8
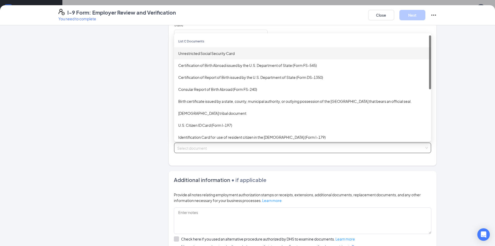
click at [207, 55] on div "Unrestricted Social Security Card" at bounding box center [302, 53] width 249 height 6
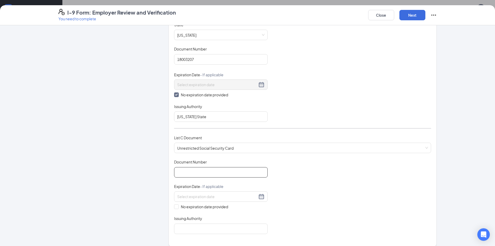
click at [211, 172] on input "Document Number" at bounding box center [221, 172] width 94 height 10
type input "461596793"
click at [185, 206] on span "No expiration date provided" at bounding box center [204, 207] width 51 height 6
click at [178, 206] on input "No expiration date provided" at bounding box center [176, 206] width 4 height 4
checkbox input "true"
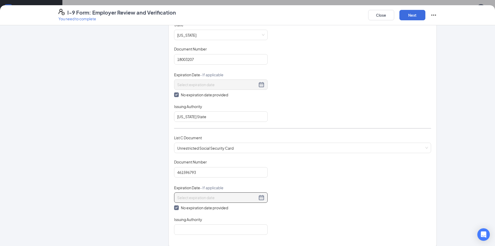
scroll to position [156, 0]
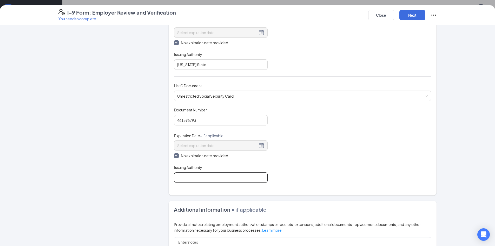
click at [204, 180] on input "Issuing Authority" at bounding box center [221, 177] width 94 height 10
type input "Social Security"
click at [419, 14] on button "Next" at bounding box center [412, 15] width 26 height 10
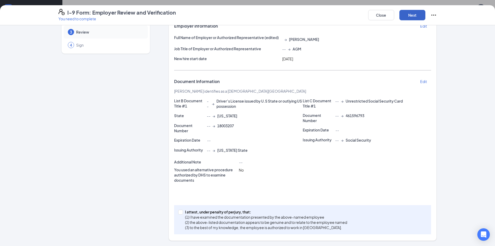
scroll to position [36, 0]
click at [235, 206] on div "I attest, under penalty of [PERSON_NAME], that: (1) I have examined the documen…" at bounding box center [302, 219] width 257 height 29
click at [240, 209] on p "I attest, under penalty of perjury, that:" at bounding box center [266, 211] width 162 height 5
click at [182, 209] on input "I attest, under penalty of [PERSON_NAME], that: (1) I have examined the documen…" at bounding box center [180, 211] width 4 height 4
checkbox input "true"
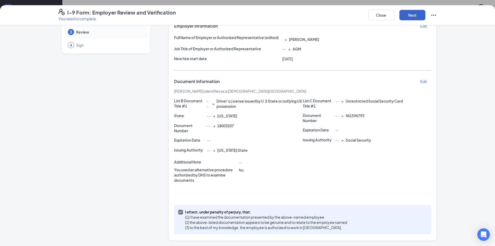
click at [418, 18] on button "Next" at bounding box center [412, 15] width 26 height 10
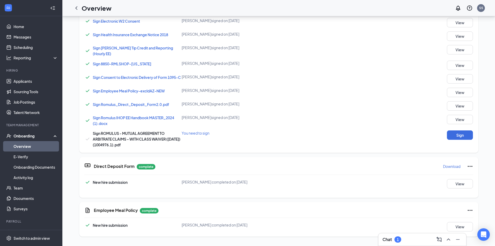
scroll to position [260, 0]
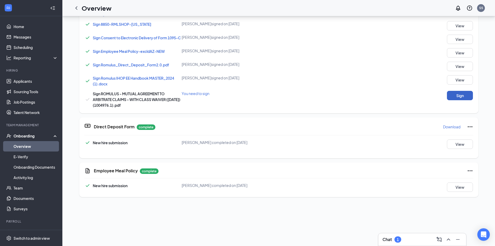
click at [451, 99] on button "Sign" at bounding box center [460, 95] width 26 height 9
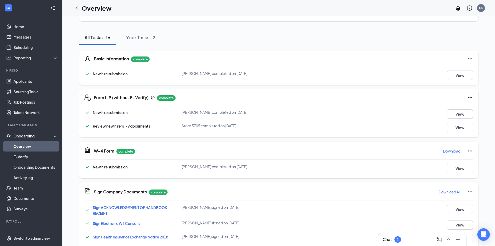
scroll to position [0, 0]
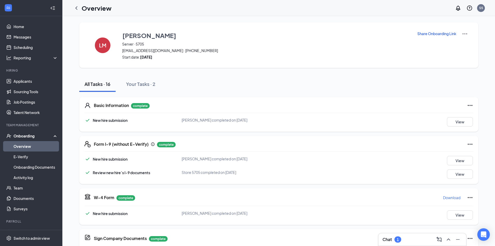
click at [137, 51] on span "[EMAIL_ADDRESS][DOMAIN_NAME] · [PHONE_NUMBER]" at bounding box center [266, 50] width 289 height 5
click at [147, 47] on div "[PERSON_NAME] Server · 5705 [EMAIL_ADDRESS][DOMAIN_NAME] · [PHONE_NUMBER] Start…" at bounding box center [266, 45] width 289 height 29
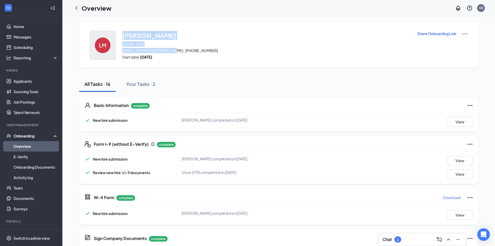
drag, startPoint x: 171, startPoint y: 51, endPoint x: 105, endPoint y: 50, distance: 65.2
click at [105, 50] on div "[PERSON_NAME] Server · 5705 [EMAIL_ADDRESS][DOMAIN_NAME] · [PHONE_NUMBER] Start…" at bounding box center [278, 44] width 399 height 45
click at [136, 50] on span "[EMAIL_ADDRESS][DOMAIN_NAME] · [PHONE_NUMBER]" at bounding box center [266, 50] width 289 height 5
drag, startPoint x: 170, startPoint y: 51, endPoint x: 121, endPoint y: 53, distance: 49.4
click at [122, 53] on span "[EMAIL_ADDRESS][DOMAIN_NAME] · [PHONE_NUMBER]" at bounding box center [266, 50] width 289 height 5
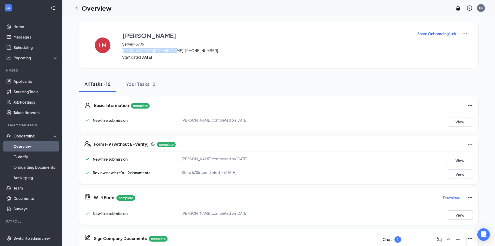
copy span "[EMAIL_ADDRESS][DOMAIN_NAME]"
